Goal: Register for event/course

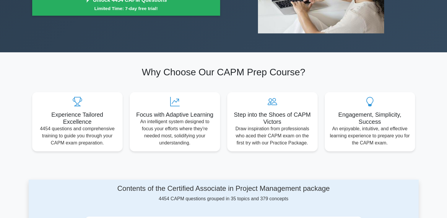
scroll to position [148, 0]
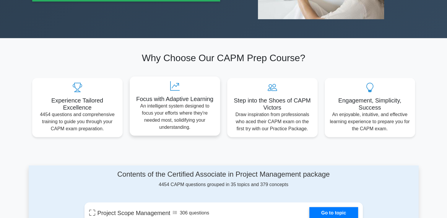
click at [176, 100] on h5 "Focus with Adaptive Learning" at bounding box center [174, 98] width 81 height 7
click at [178, 106] on p "An intelligent system designed to focus your efforts where they're needed most,…" at bounding box center [174, 117] width 81 height 28
drag, startPoint x: 176, startPoint y: 96, endPoint x: 175, endPoint y: 89, distance: 7.5
click at [176, 96] on h5 "Focus with Adaptive Learning" at bounding box center [174, 98] width 81 height 7
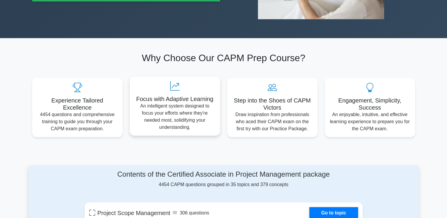
click at [174, 87] on icon at bounding box center [174, 85] width 81 height 9
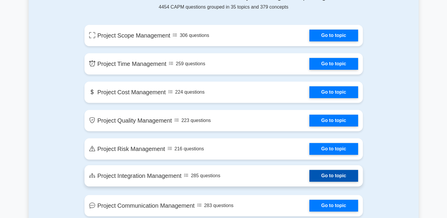
scroll to position [325, 0]
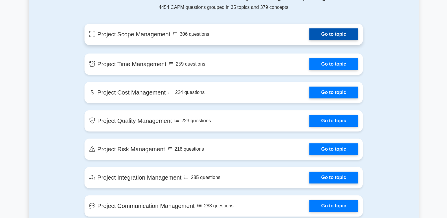
click at [309, 39] on link "Go to topic" at bounding box center [333, 34] width 48 height 12
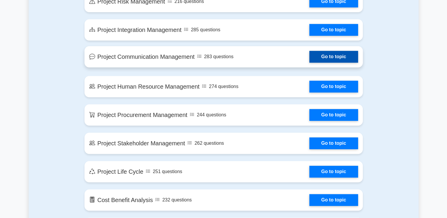
scroll to position [443, 0]
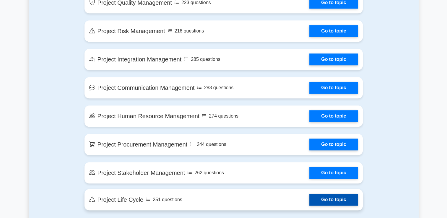
click at [328, 197] on link "Go to topic" at bounding box center [333, 200] width 48 height 12
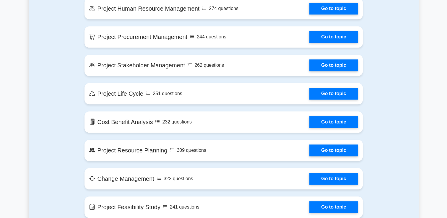
scroll to position [562, 0]
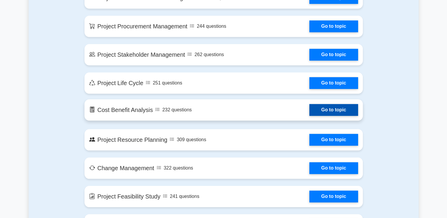
click at [330, 113] on link "Go to topic" at bounding box center [333, 110] width 48 height 12
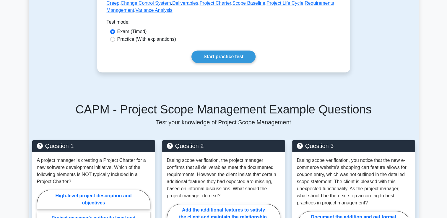
scroll to position [296, 0]
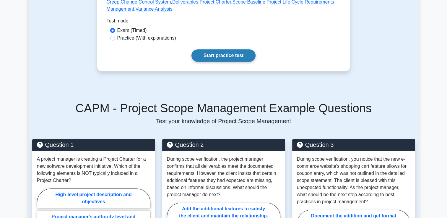
click at [235, 56] on link "Start practice test" at bounding box center [224, 55] width 64 height 12
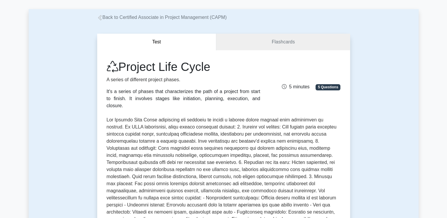
scroll to position [148, 0]
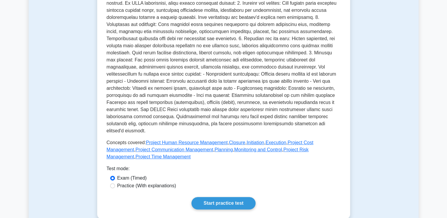
click at [144, 182] on label "Practice (With explanations)" at bounding box center [146, 185] width 59 height 7
click at [115, 184] on input "Practice (With explanations)" at bounding box center [112, 186] width 5 height 5
radio input "true"
click at [216, 197] on link "Start practice test" at bounding box center [224, 203] width 64 height 12
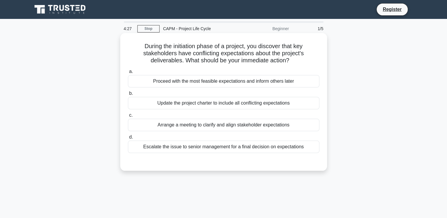
click at [230, 82] on div "Proceed with the most feasible expectations and inform others later" at bounding box center [224, 81] width 192 height 12
click at [128, 74] on input "a. Proceed with the most feasible expectations and inform others later" at bounding box center [128, 72] width 0 height 4
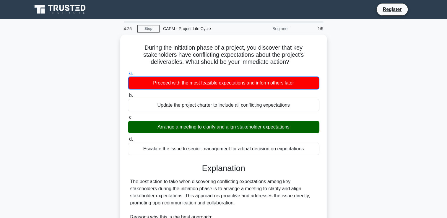
click at [279, 30] on div "Beginner" at bounding box center [267, 29] width 52 height 12
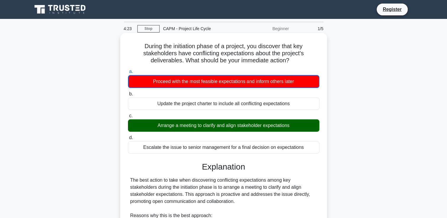
click at [256, 124] on div "Arrange a meeting to clarify and align stakeholder expectations" at bounding box center [224, 125] width 192 height 12
click at [128, 118] on input "c. Arrange a meeting to clarify and align stakeholder expectations" at bounding box center [128, 116] width 0 height 4
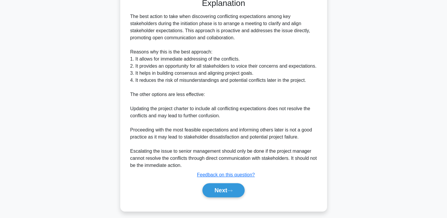
scroll to position [167, 0]
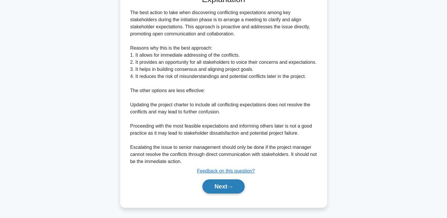
click at [230, 188] on button "Next" at bounding box center [223, 186] width 42 height 14
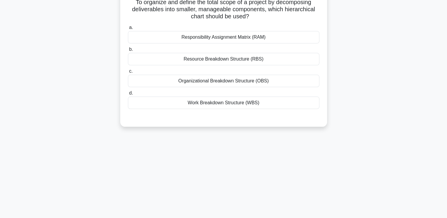
scroll to position [0, 0]
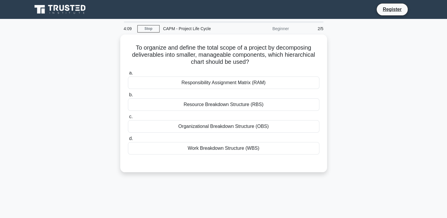
click at [287, 30] on div "Beginner" at bounding box center [267, 29] width 52 height 12
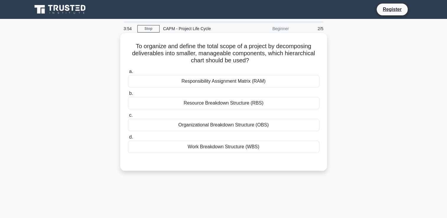
click at [237, 84] on div "Responsibility Assignment Matrix (RAM)" at bounding box center [224, 81] width 192 height 12
click at [128, 74] on input "a. Responsibility Assignment Matrix (RAM)" at bounding box center [128, 72] width 0 height 4
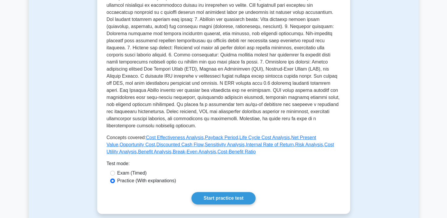
scroll to position [148, 0]
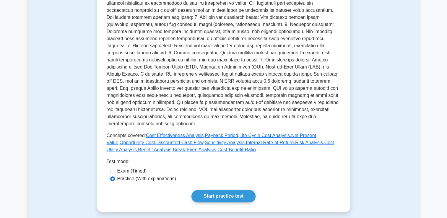
click at [131, 168] on label "Exam (Timed)" at bounding box center [132, 171] width 30 height 7
click at [115, 169] on input "Exam (Timed)" at bounding box center [112, 171] width 5 height 5
radio input "true"
click at [216, 191] on link "Start practice test" at bounding box center [224, 196] width 64 height 12
click at [222, 190] on link "Start practice test" at bounding box center [224, 196] width 64 height 12
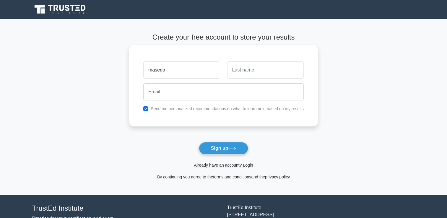
type input "masego"
click at [199, 142] on button "Sign up" at bounding box center [224, 148] width 50 height 12
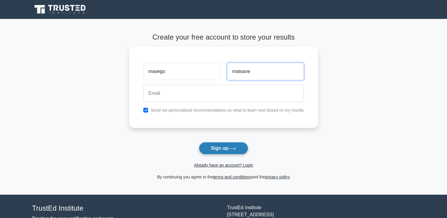
type input "matsane"
click at [229, 147] on button "Sign up" at bounding box center [224, 148] width 50 height 12
